Goal: Check status

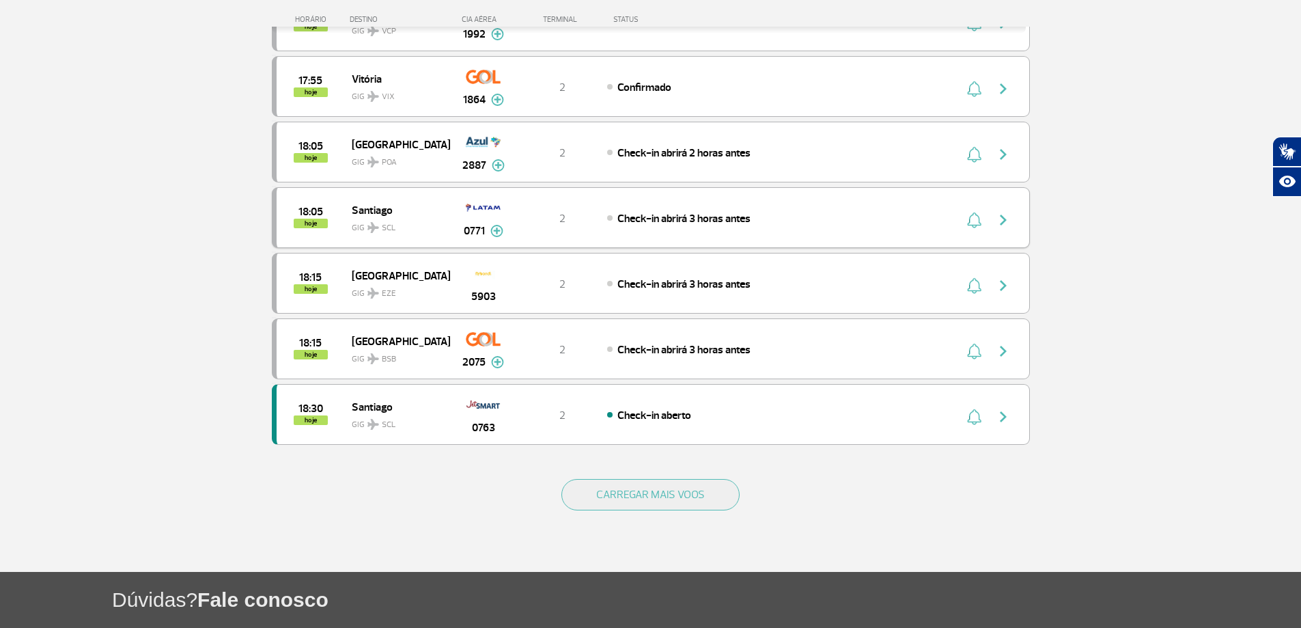
scroll to position [1222, 0]
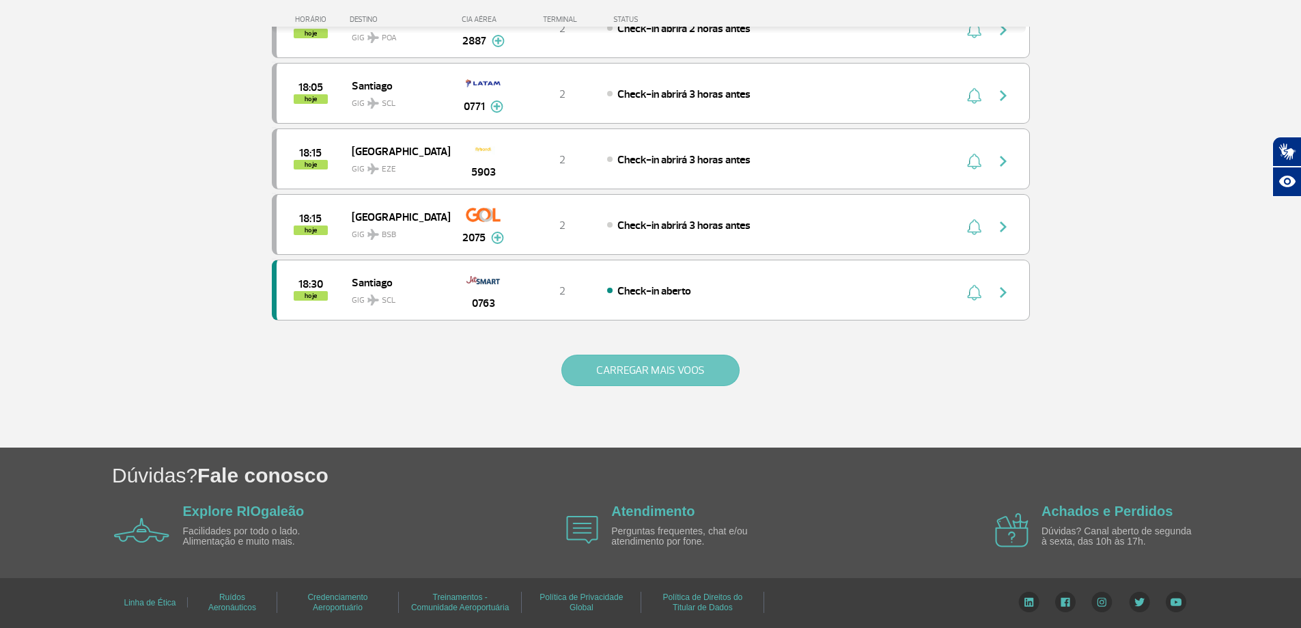
click at [580, 362] on button "CARREGAR MAIS VOOS" at bounding box center [650, 369] width 178 height 31
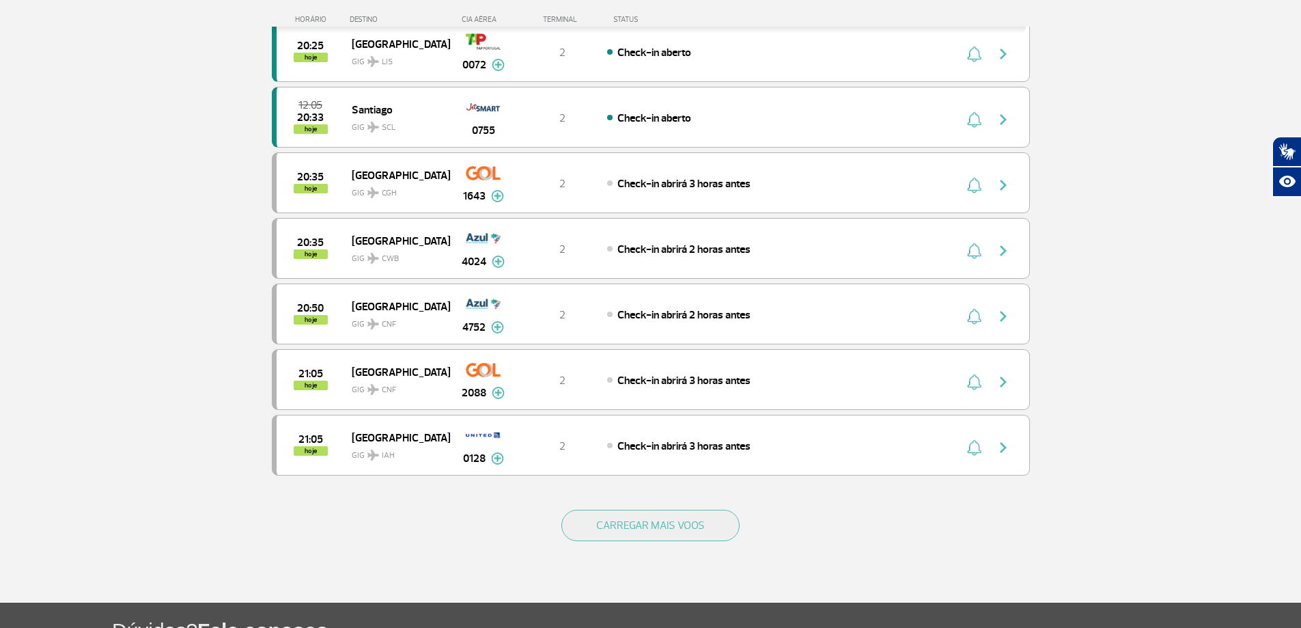
scroll to position [2497, 0]
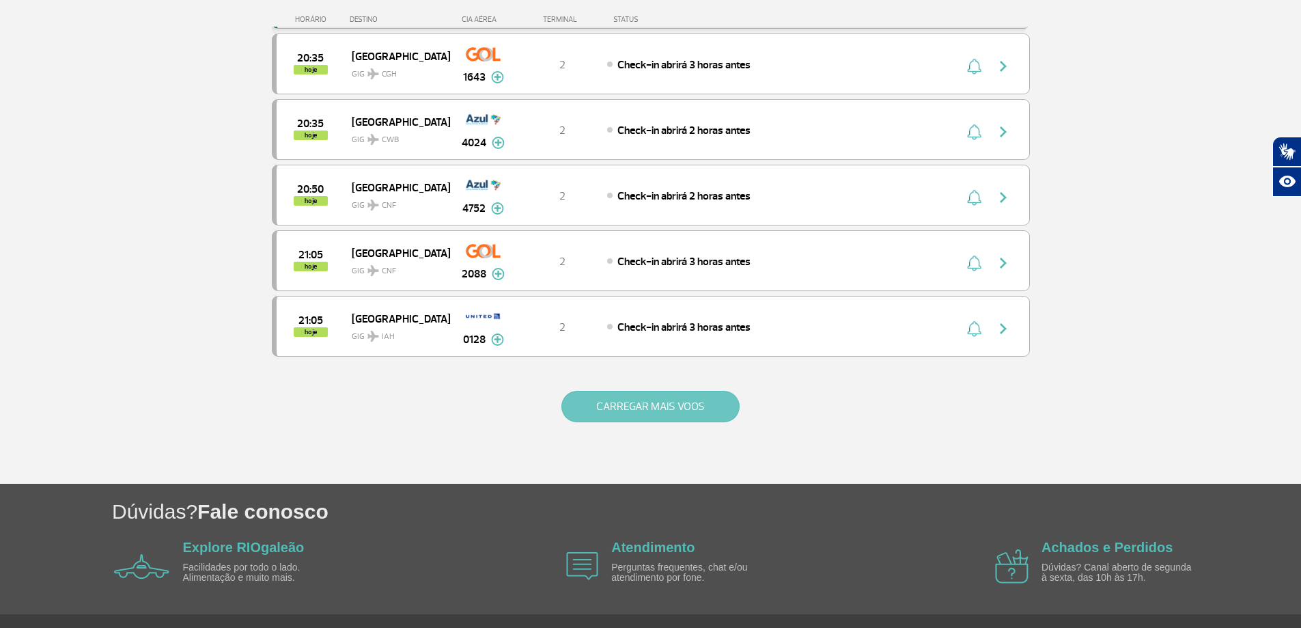
click at [609, 395] on button "CARREGAR MAIS VOOS" at bounding box center [650, 406] width 178 height 31
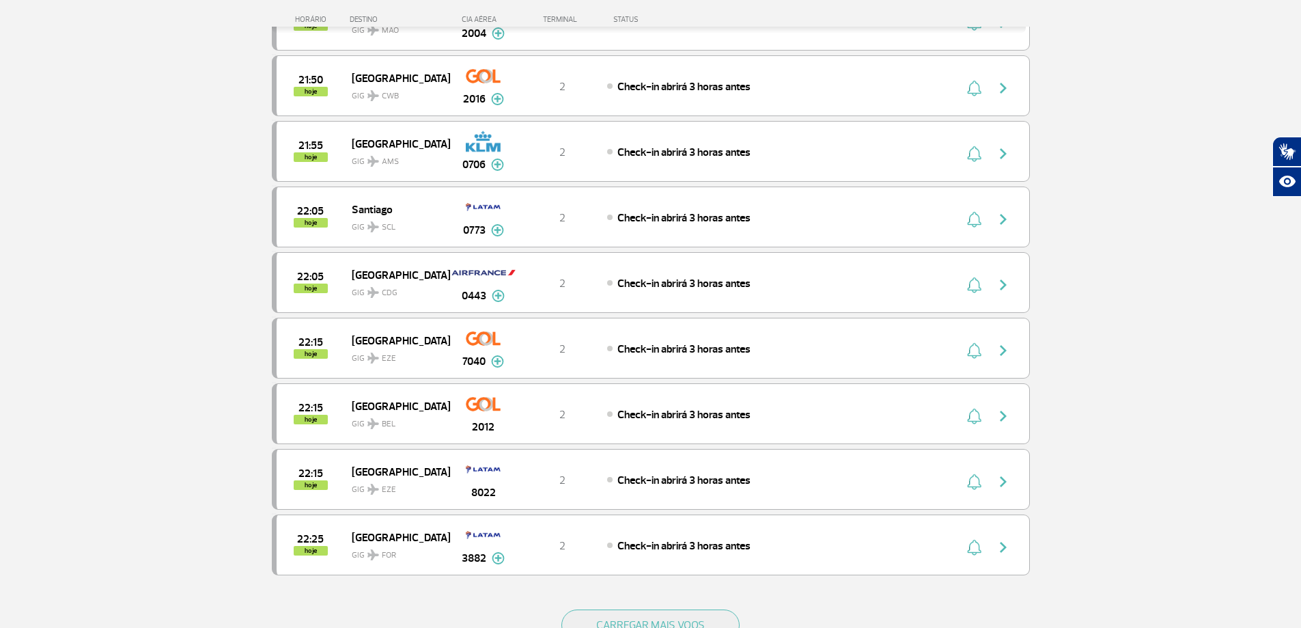
scroll to position [3771, 0]
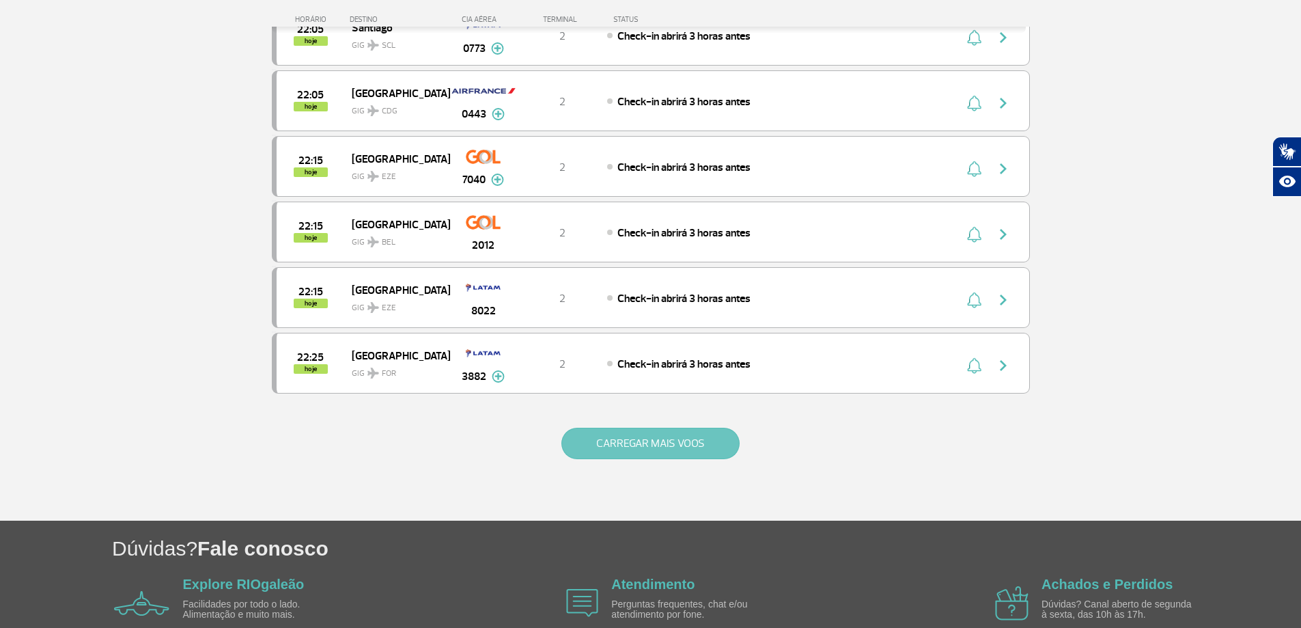
click at [625, 452] on button "CARREGAR MAIS VOOS" at bounding box center [650, 442] width 178 height 31
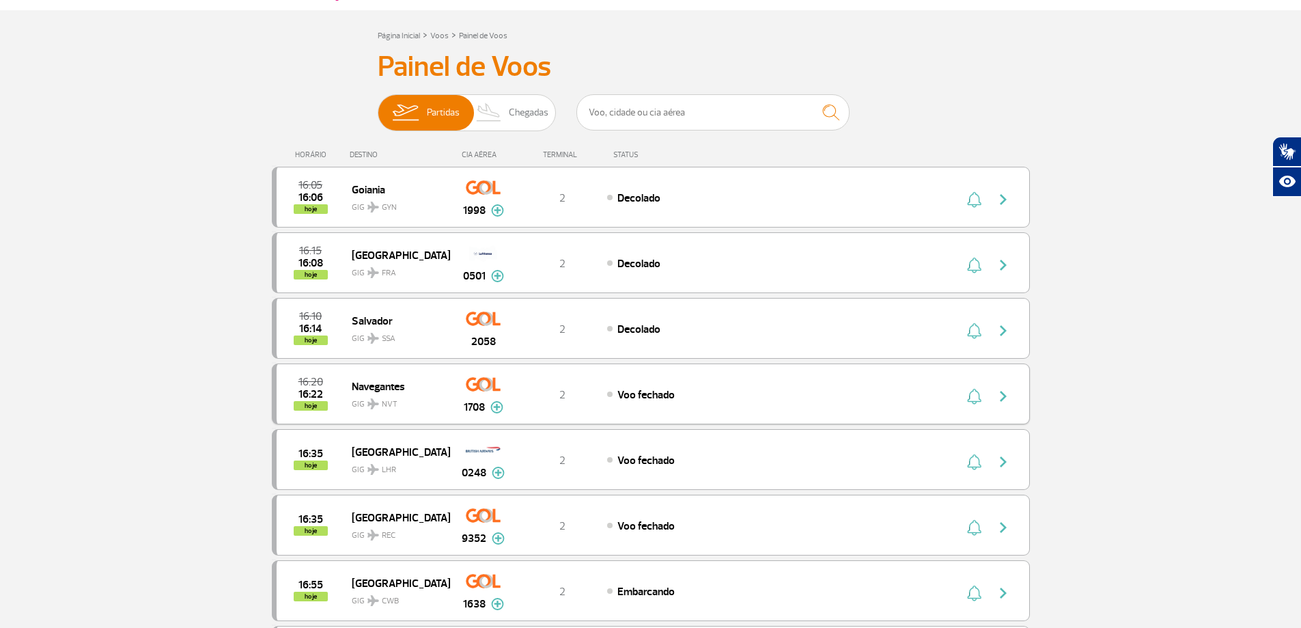
scroll to position [0, 0]
